Goal: Obtain resource: Download file/media

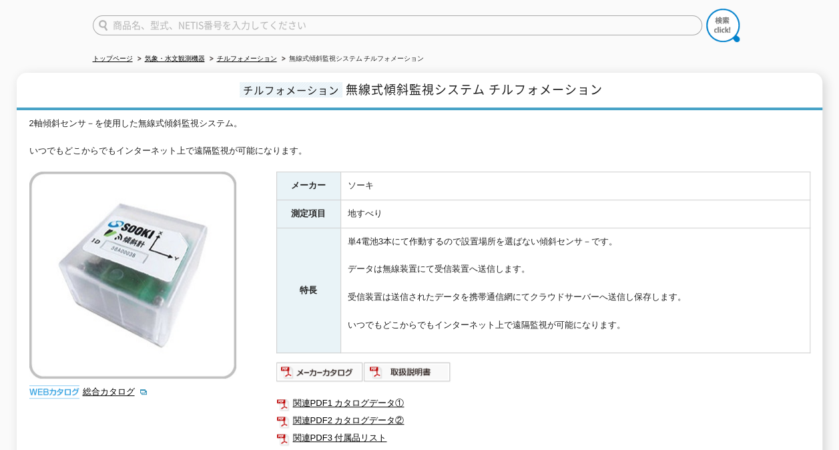
scroll to position [267, 0]
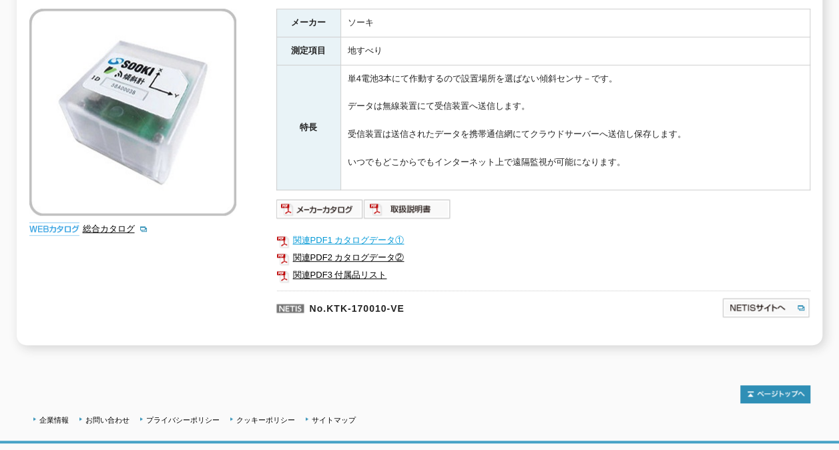
click at [352, 232] on link "関連PDF1 カタログデータ①" at bounding box center [543, 240] width 534 height 17
click at [354, 249] on link "関連PDF2 カタログデータ②" at bounding box center [543, 257] width 534 height 17
click at [356, 266] on link "関連PDF3 付属品リスト" at bounding box center [543, 274] width 534 height 17
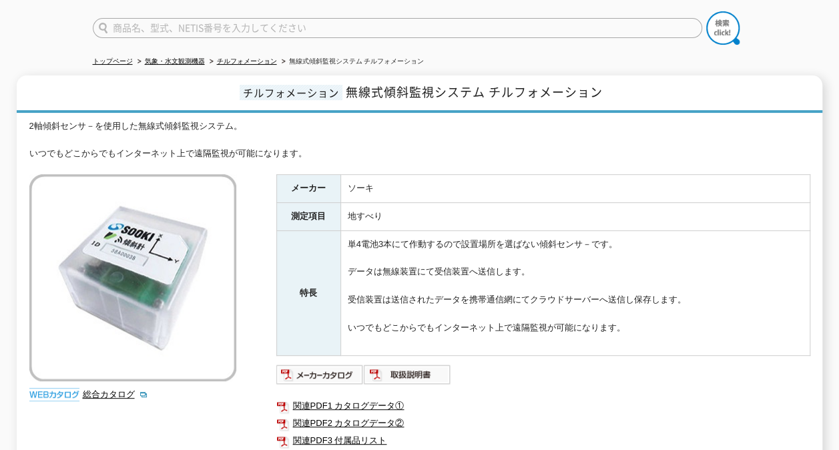
scroll to position [0, 0]
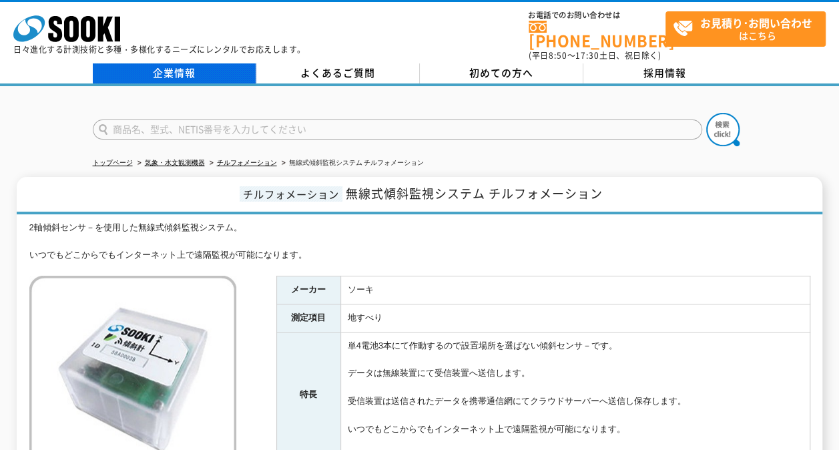
click at [162, 65] on link "企業情報" at bounding box center [175, 73] width 164 height 20
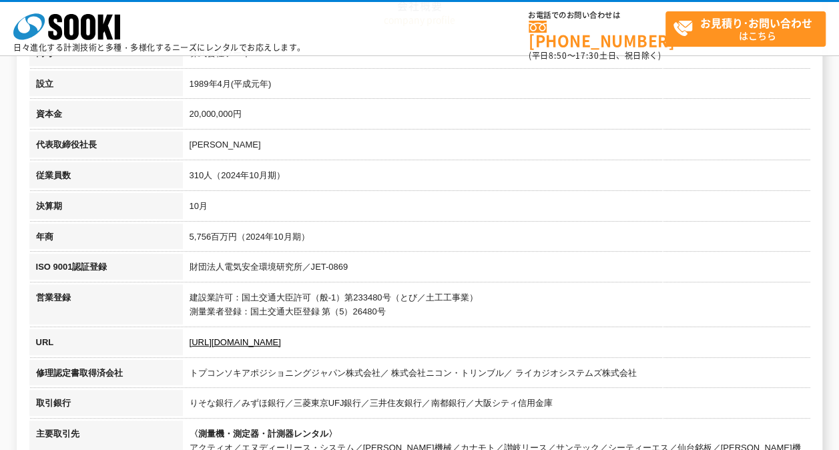
scroll to position [267, 0]
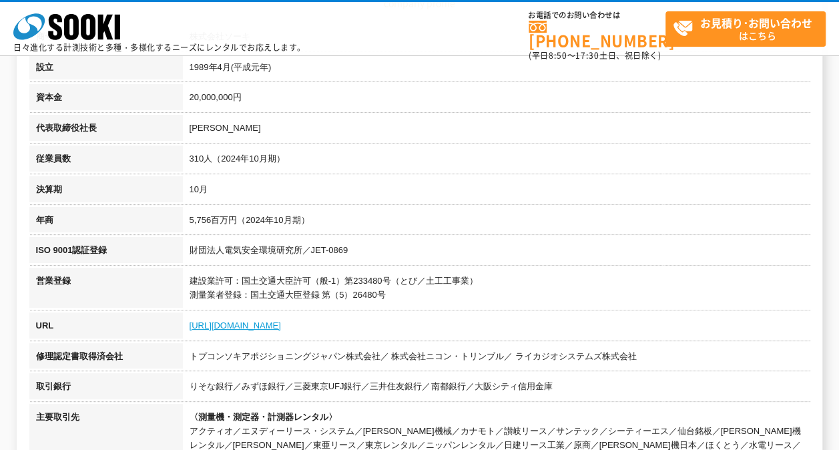
click at [248, 322] on link "[URL][DOMAIN_NAME]" at bounding box center [235, 325] width 91 height 10
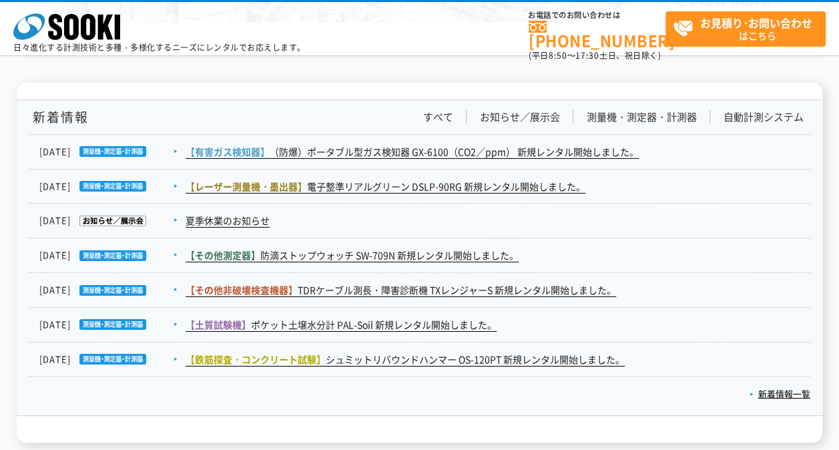
scroll to position [2115, 0]
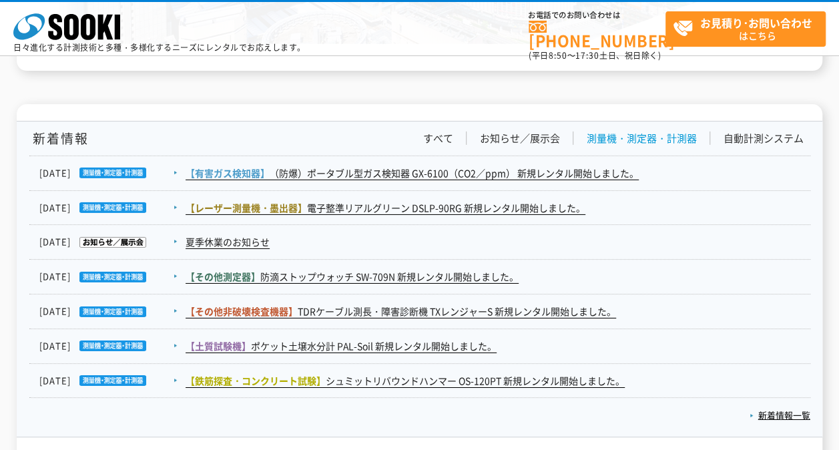
click at [642, 138] on link "測量機・測定器・計測器" at bounding box center [642, 139] width 110 height 14
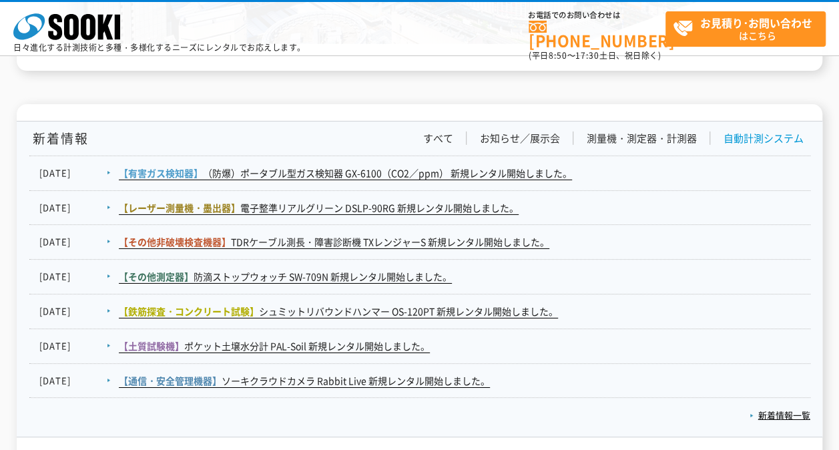
click at [746, 135] on link "自動計測システム" at bounding box center [764, 139] width 80 height 14
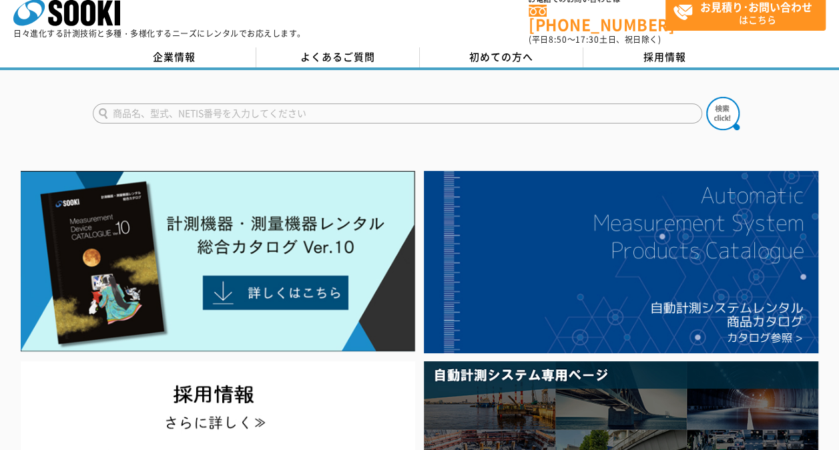
scroll to position [0, 0]
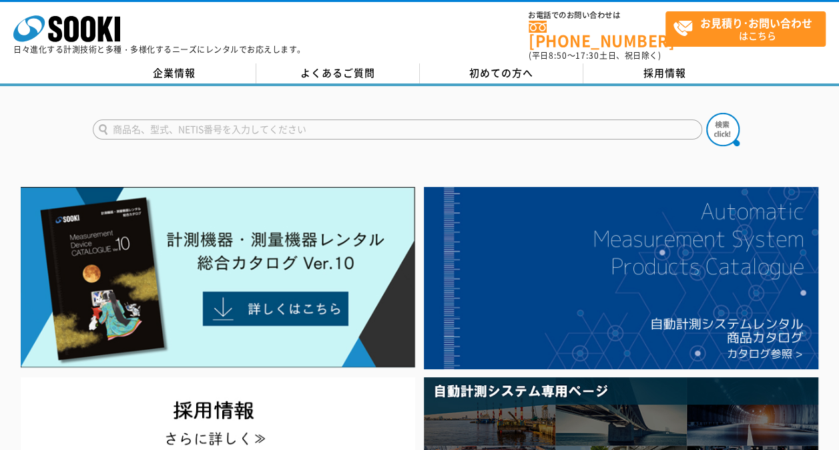
click at [296, 113] on form at bounding box center [420, 131] width 654 height 37
click at [310, 120] on input "text" at bounding box center [398, 129] width 610 height 20
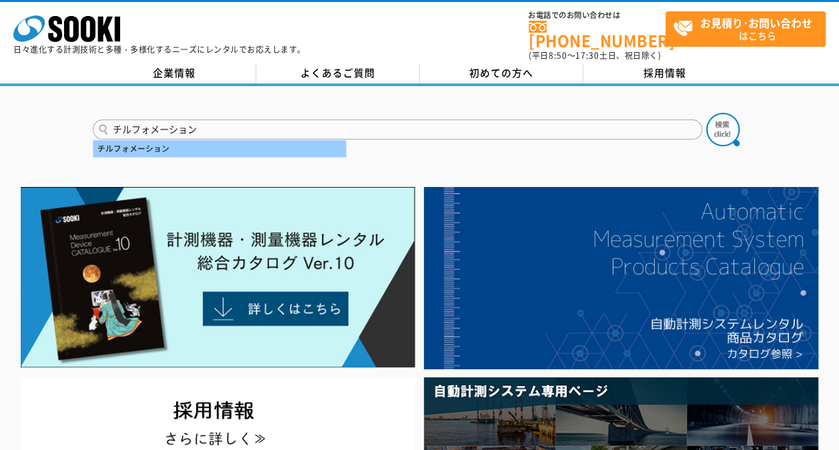
type input "チルフォメーション"
click at [186, 143] on div "チルフォメーション" at bounding box center [219, 148] width 252 height 17
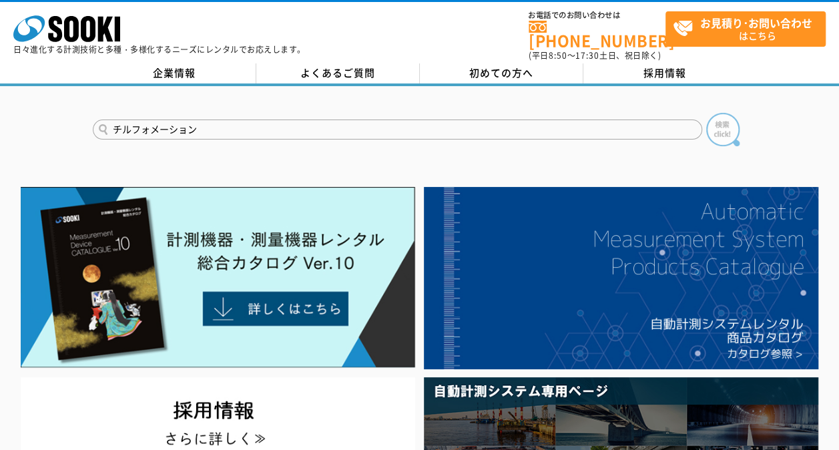
click at [720, 119] on img at bounding box center [722, 129] width 33 height 33
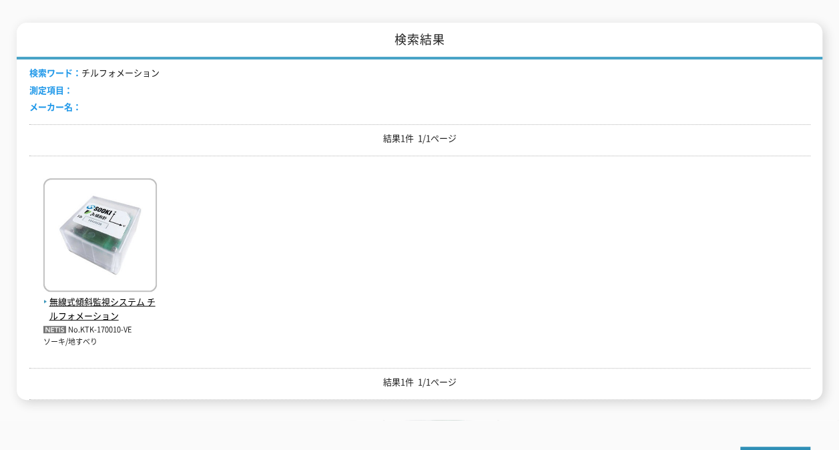
scroll to position [267, 0]
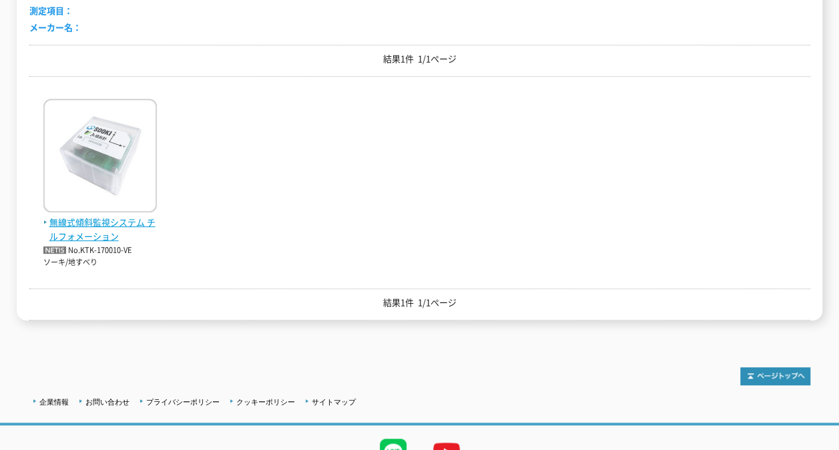
click at [66, 216] on span "無線式傾斜監視システム チルフォメーション" at bounding box center [99, 230] width 113 height 28
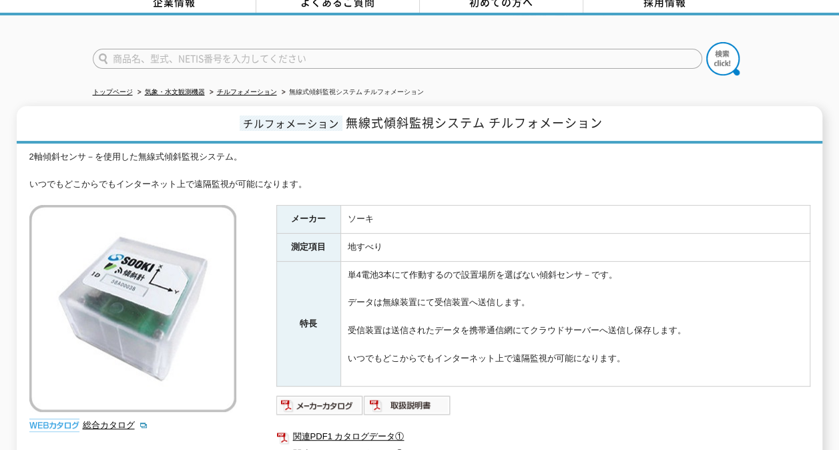
scroll to position [67, 0]
